Goal: Complete application form

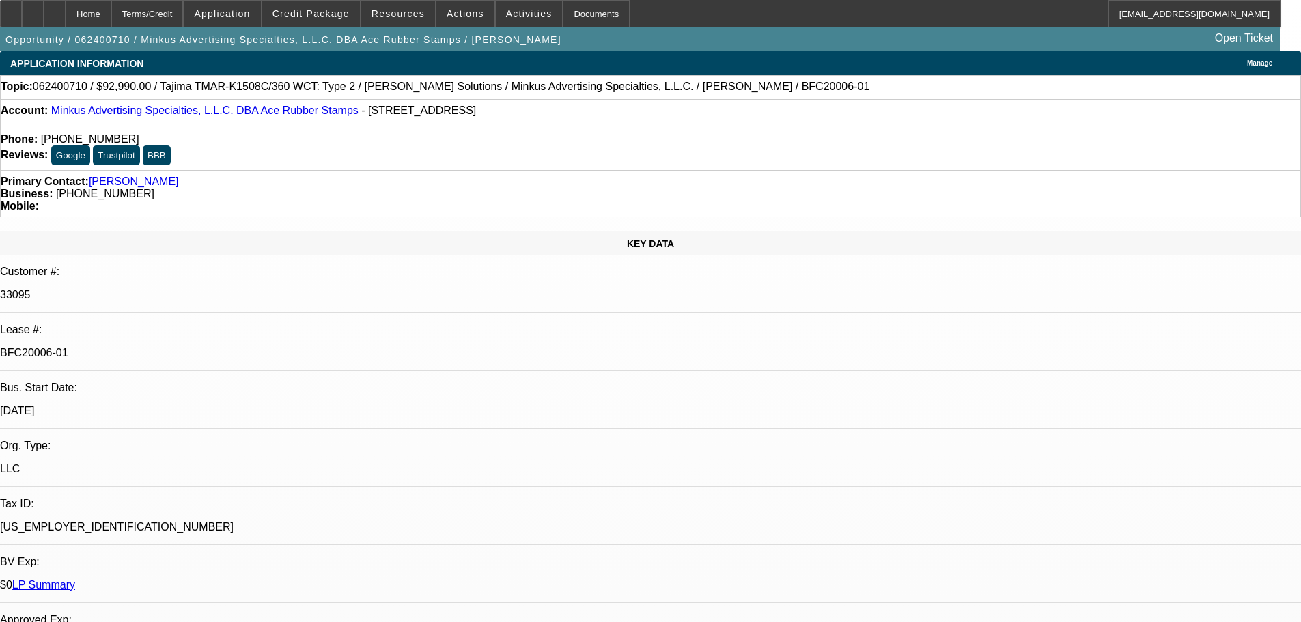
select select "0"
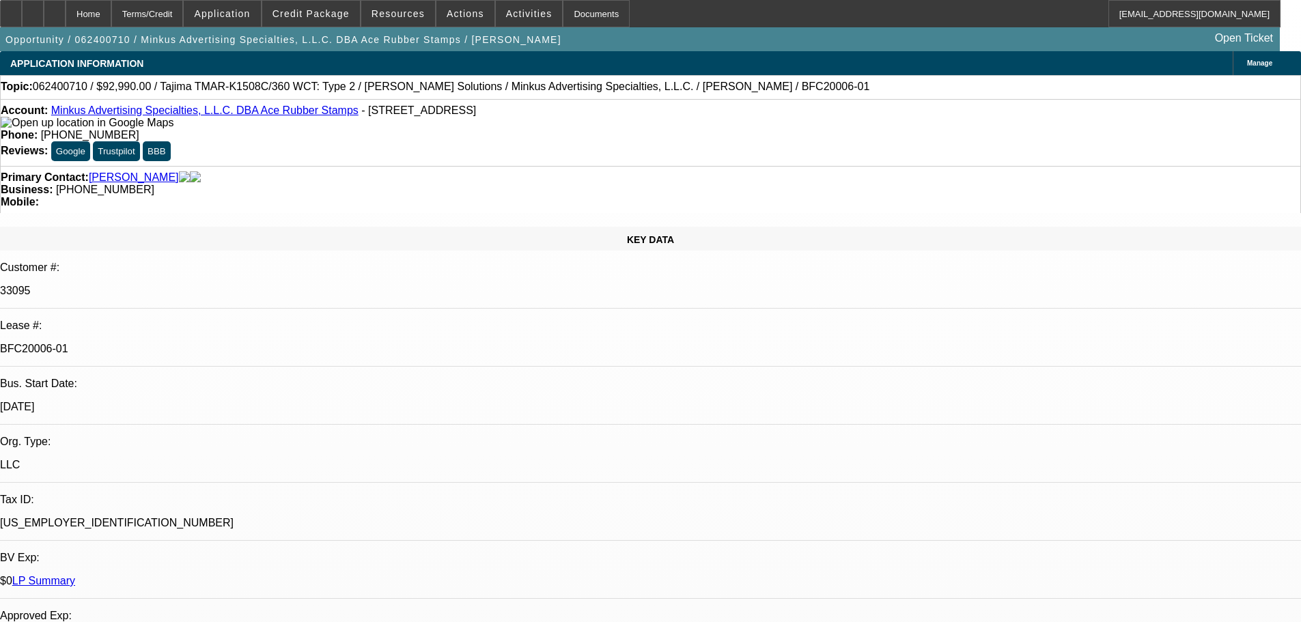
select select "0"
select select "6"
select select "0"
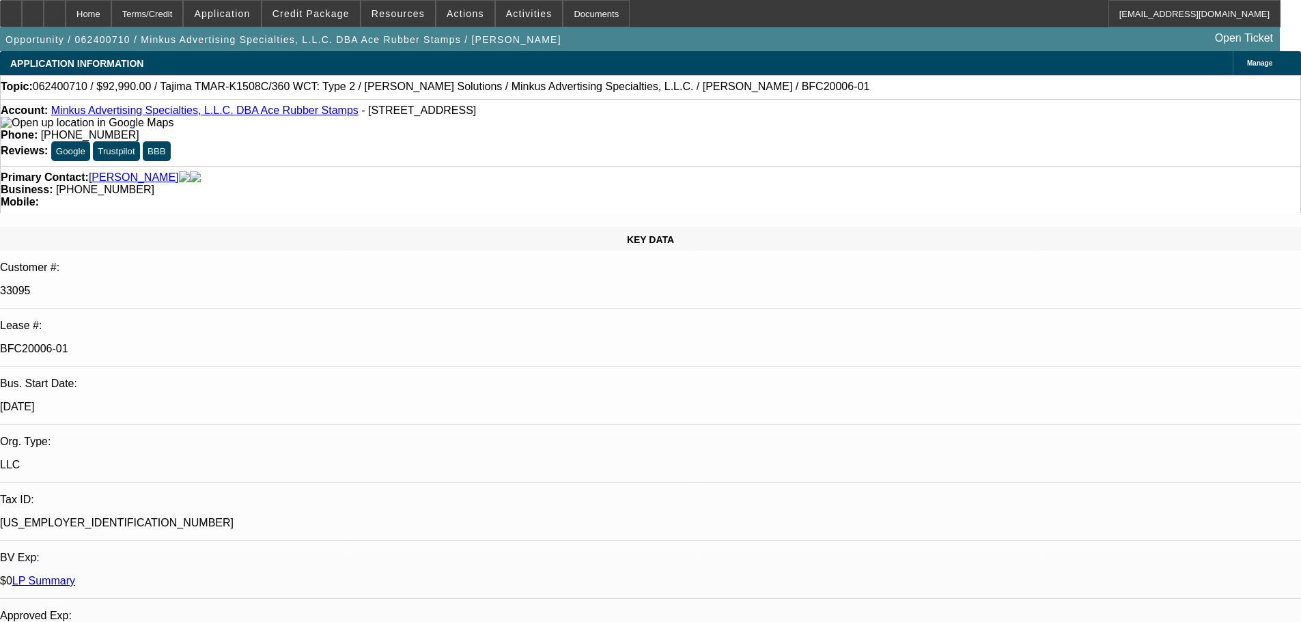
select select "0"
select select "6"
select select "0"
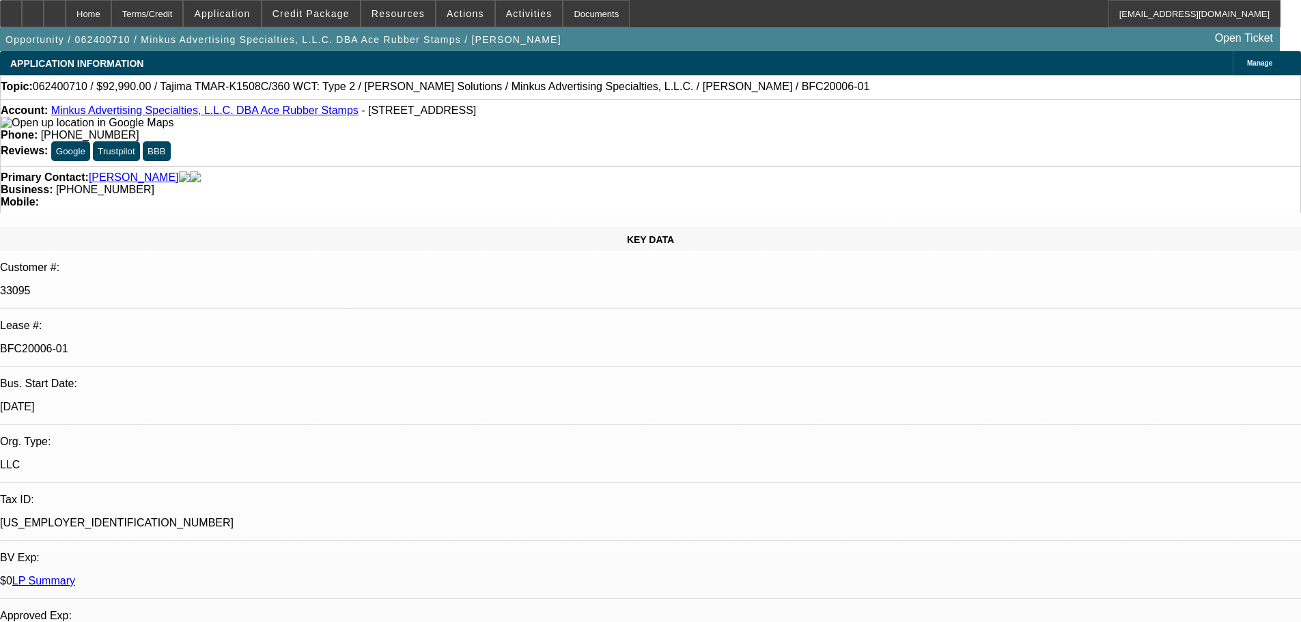
select select "6"
select select "0"
select select "2"
select select "0"
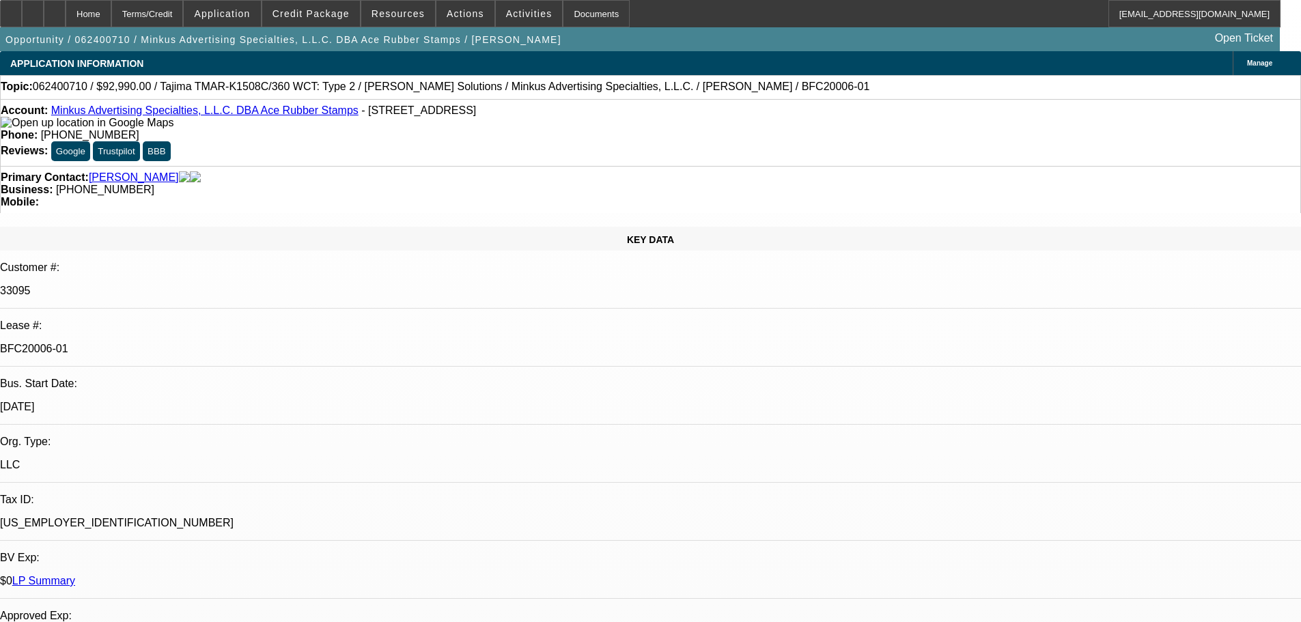
select select "6"
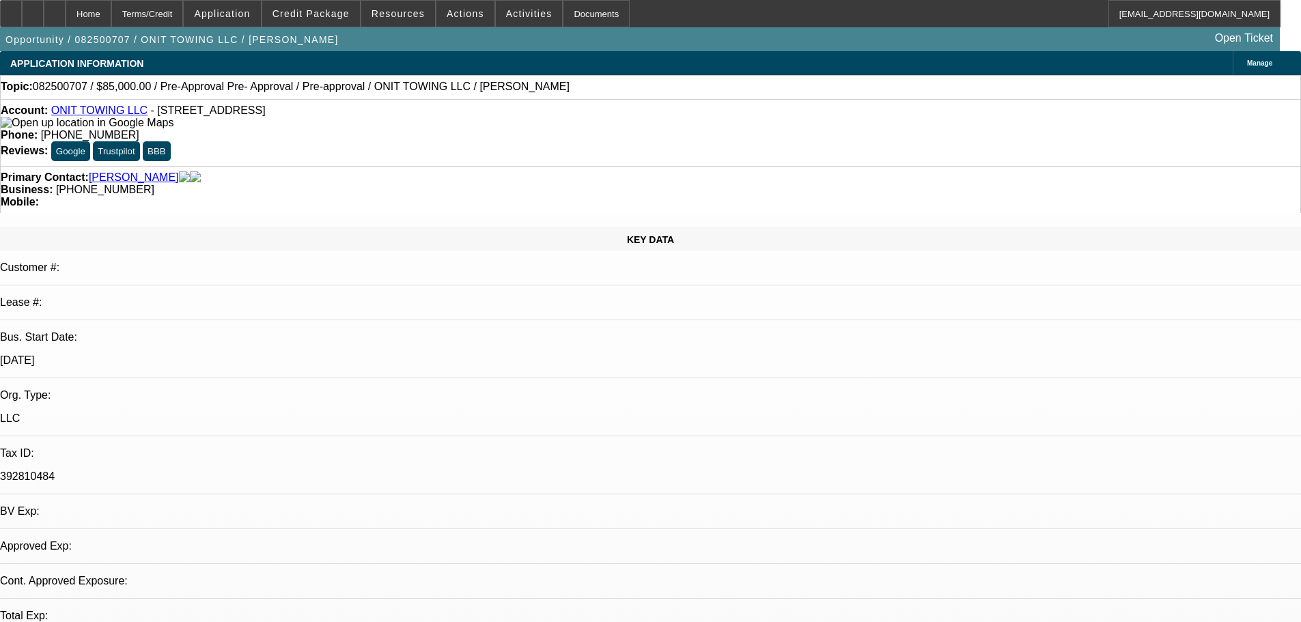
select select "0.15"
select select "2"
select select "0.1"
select select "4"
